Goal: Navigation & Orientation: Understand site structure

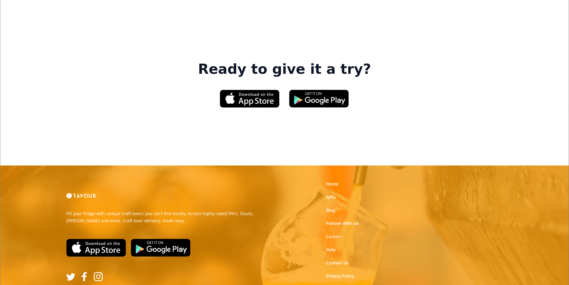
scroll to position [904, 0]
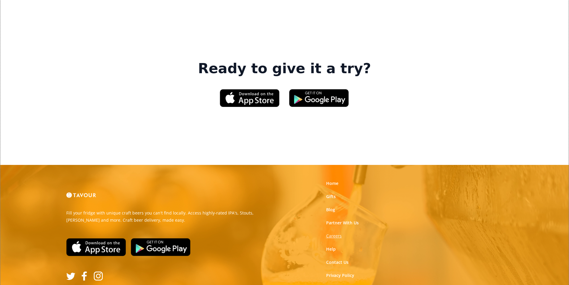
click at [338, 233] on strong "Careers" at bounding box center [334, 236] width 16 height 6
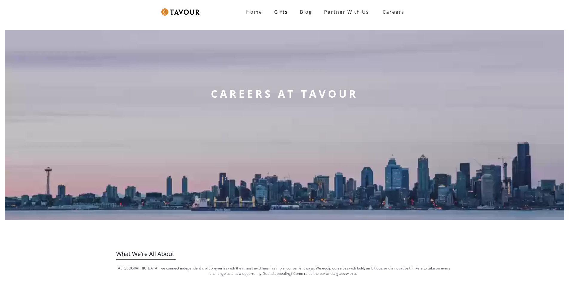
click at [251, 12] on strong "Home" at bounding box center [254, 12] width 16 height 7
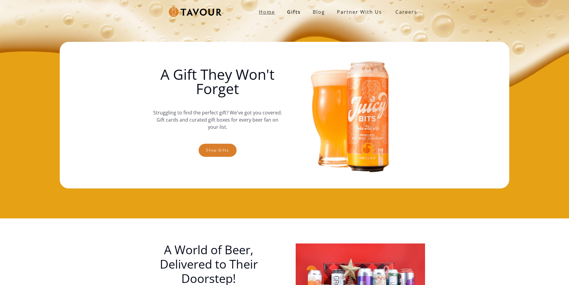
click at [264, 10] on strong "Home" at bounding box center [267, 12] width 16 height 7
